Goal: Task Accomplishment & Management: Use online tool/utility

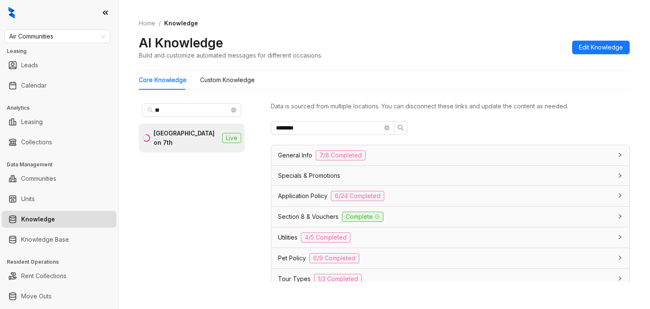
scroll to position [27, 0]
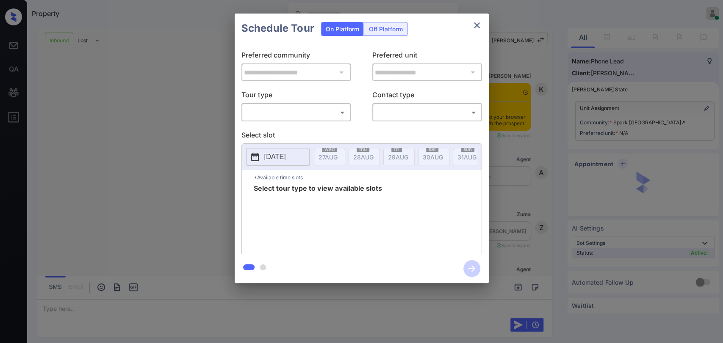
scroll to position [585, 0]
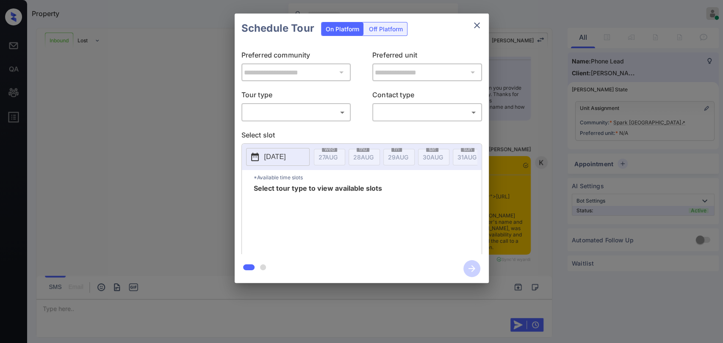
click at [322, 113] on body "Property Danielle Dela Cruz Online Set yourself offline Set yourself on break P…" at bounding box center [361, 171] width 723 height 343
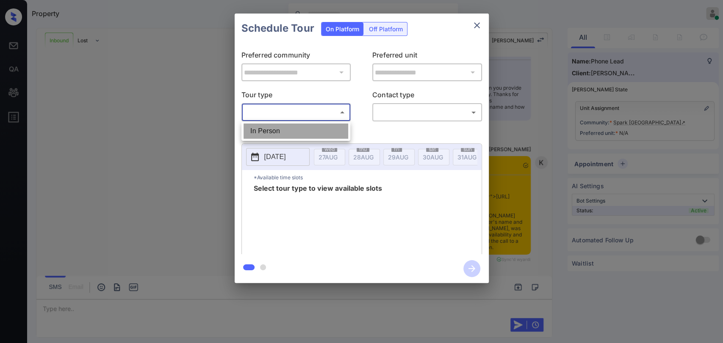
click at [286, 130] on li "In Person" at bounding box center [295, 131] width 105 height 15
type input "********"
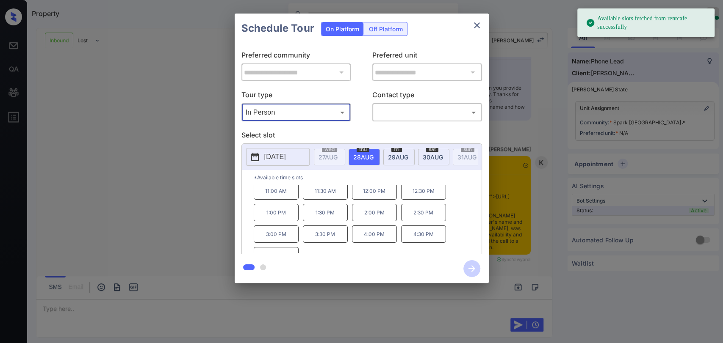
scroll to position [35, 0]
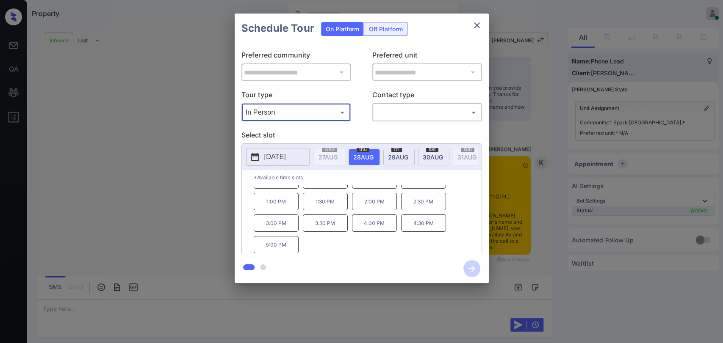
click at [476, 24] on icon "close" at bounding box center [477, 25] width 10 height 10
